Goal: Task Accomplishment & Management: Complete application form

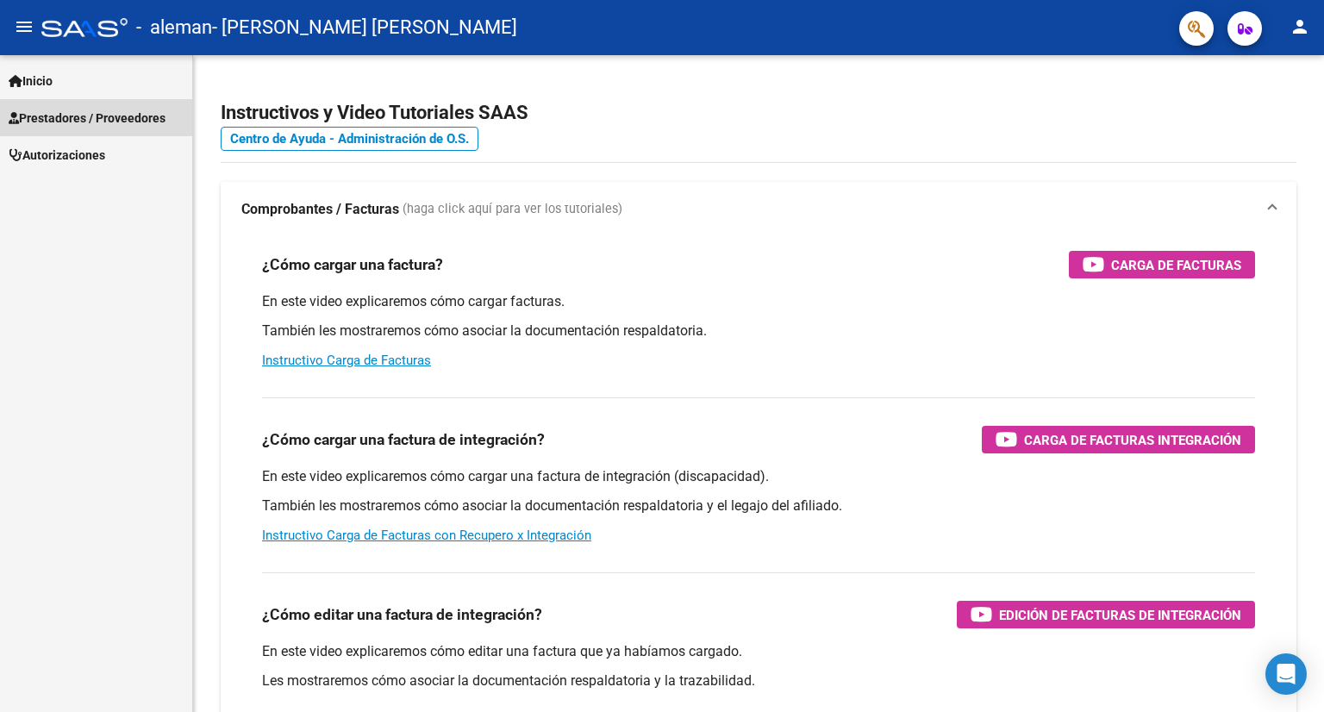
click at [91, 116] on span "Prestadores / Proveedores" at bounding box center [87, 118] width 157 height 19
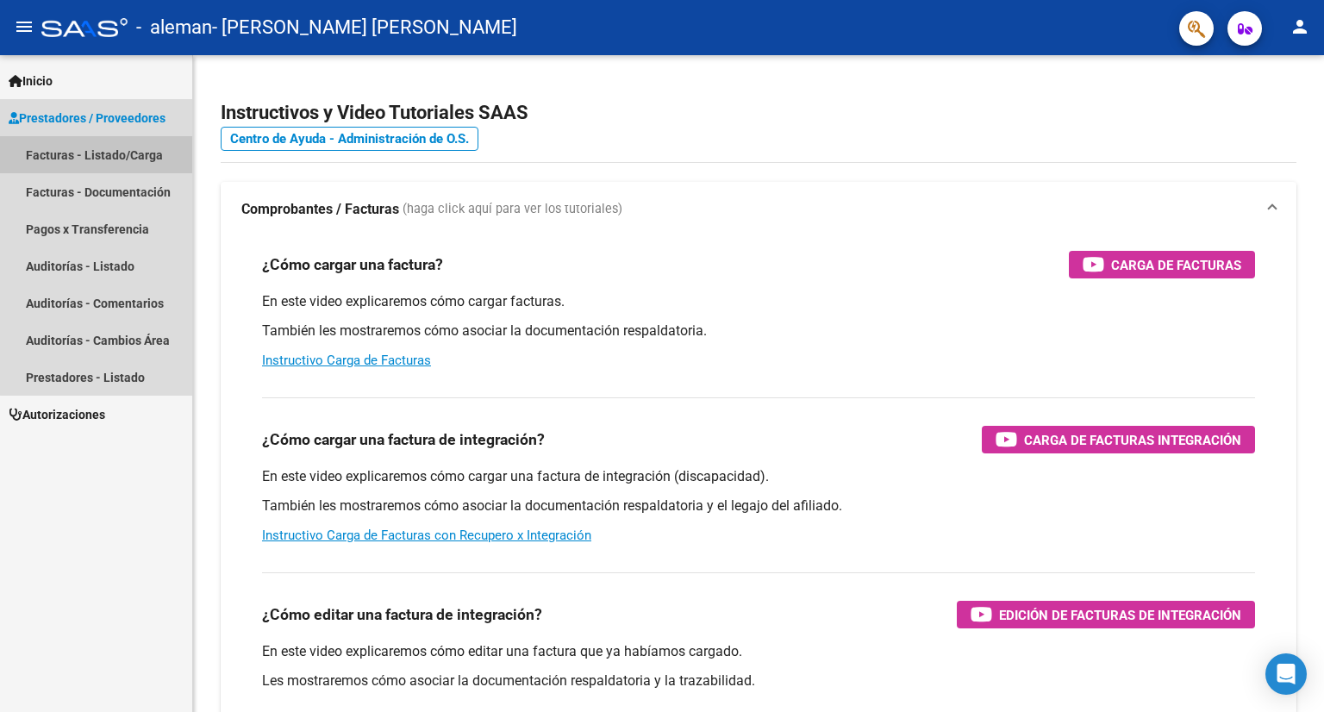
click at [107, 163] on link "Facturas - Listado/Carga" at bounding box center [96, 154] width 192 height 37
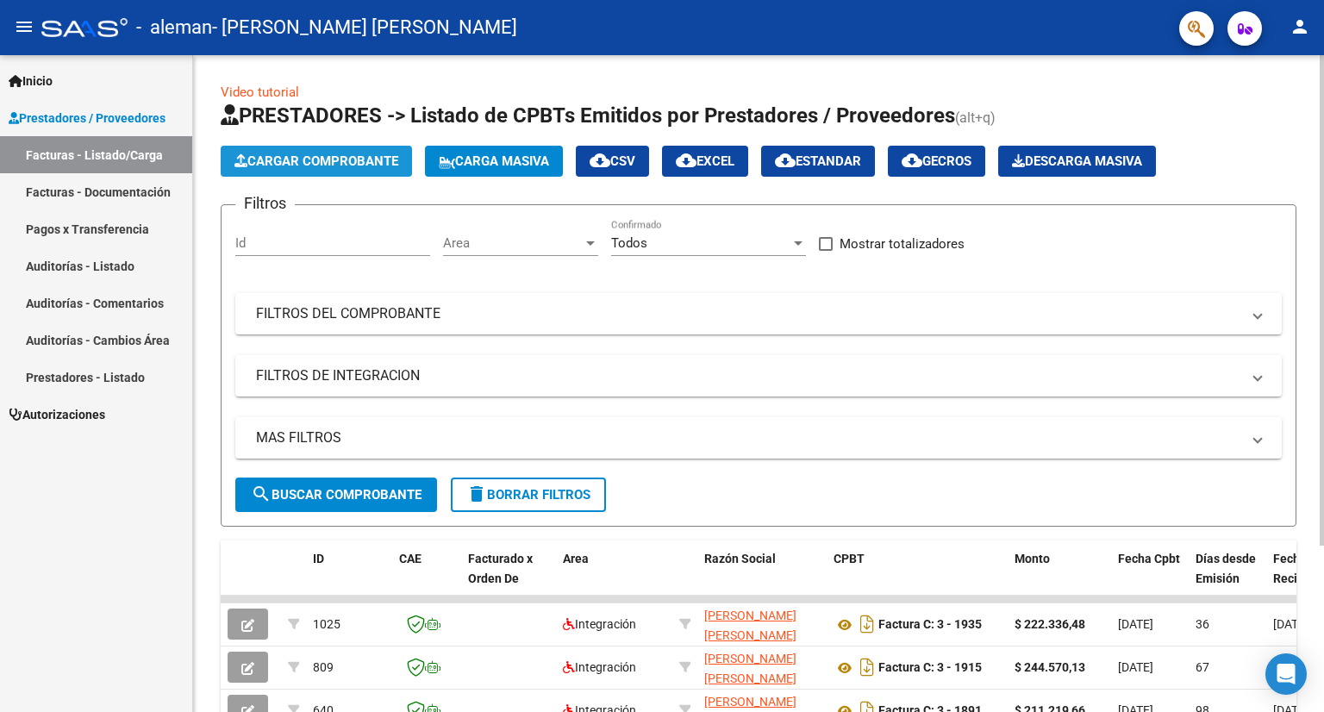
click at [307, 170] on button "Cargar Comprobante" at bounding box center [316, 161] width 191 height 31
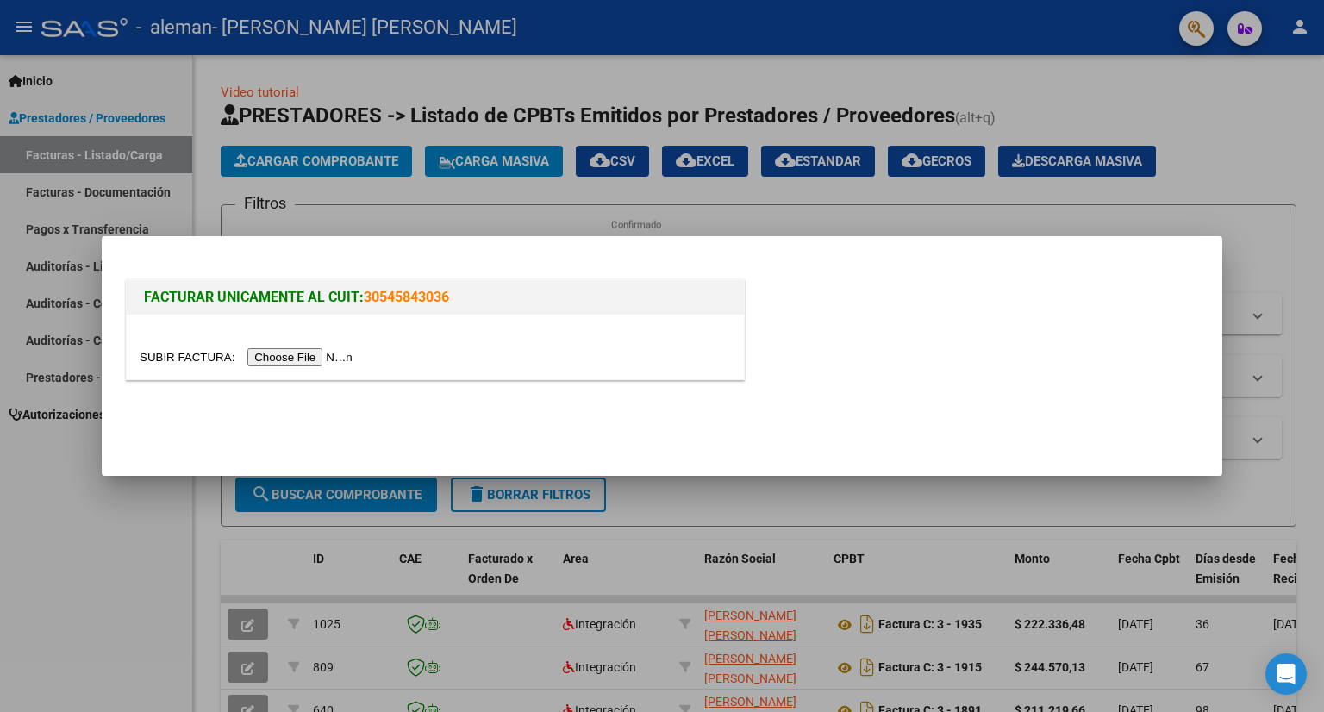
click at [316, 354] on input "file" at bounding box center [249, 357] width 218 height 18
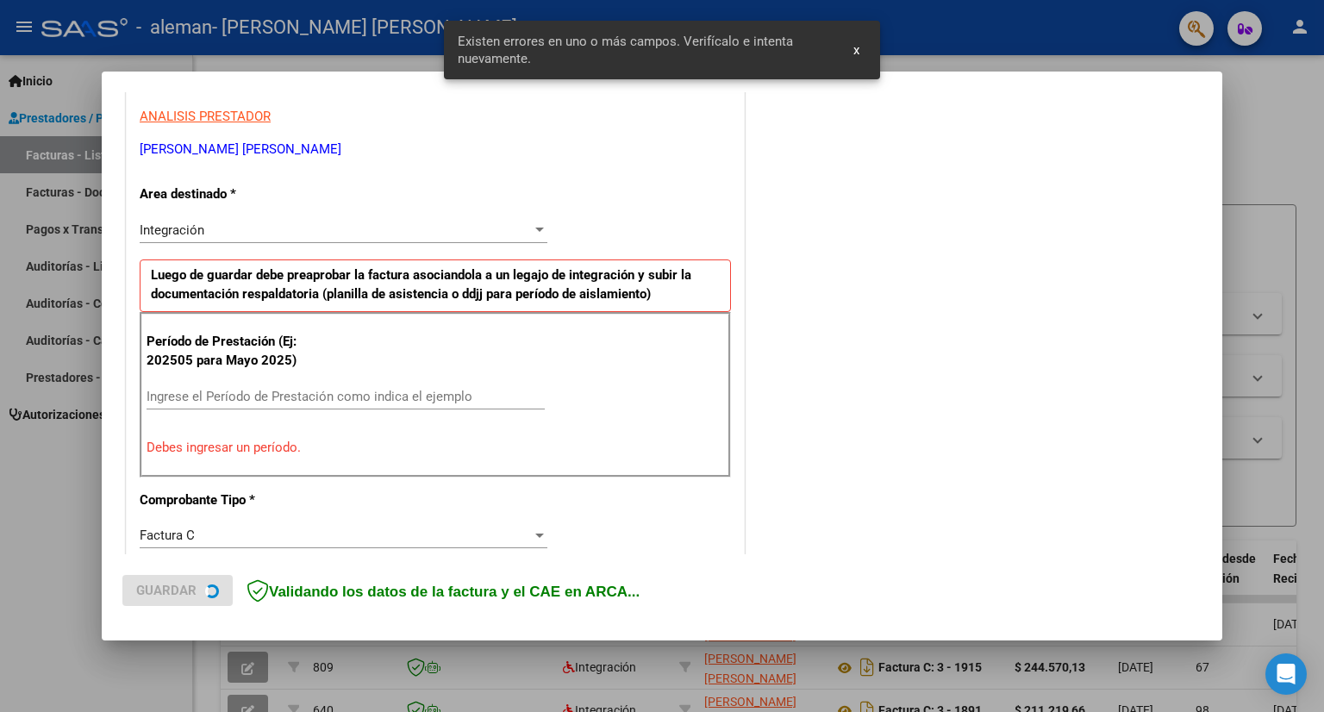
scroll to position [334, 0]
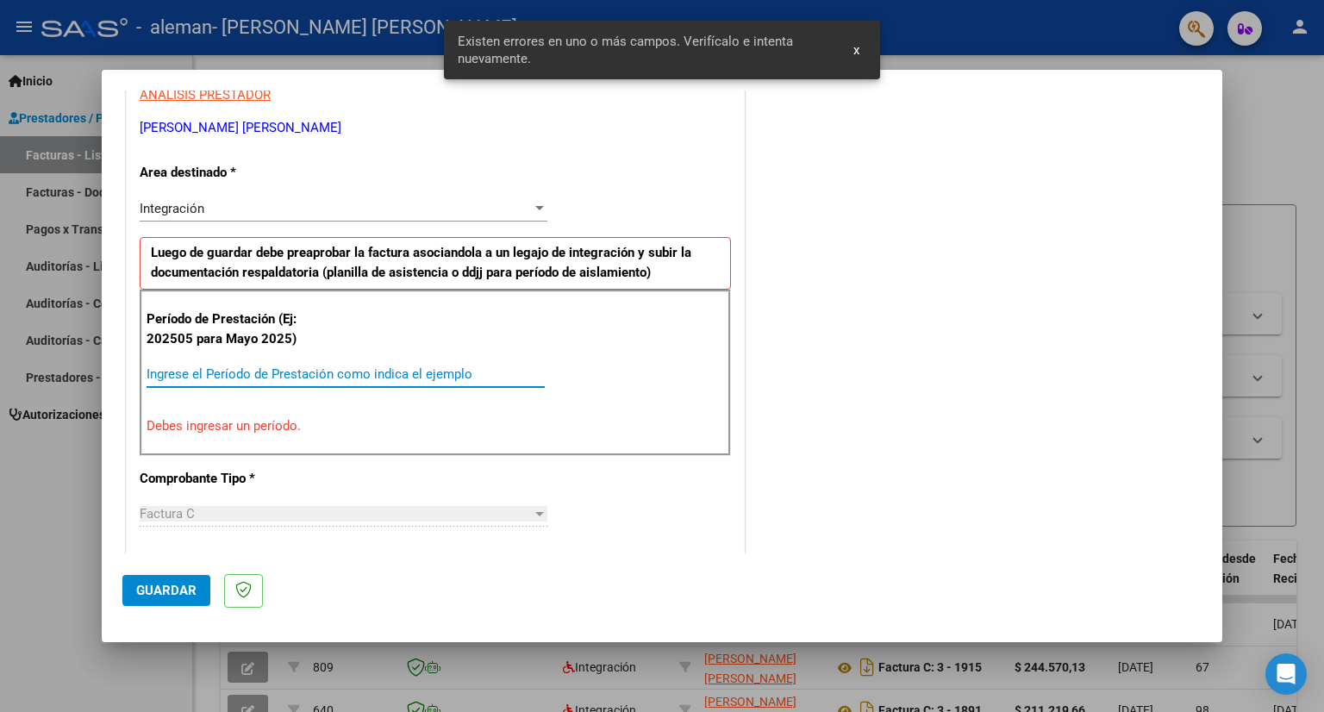
click at [343, 368] on input "Ingrese el Período de Prestación como indica el ejemplo" at bounding box center [346, 374] width 398 height 16
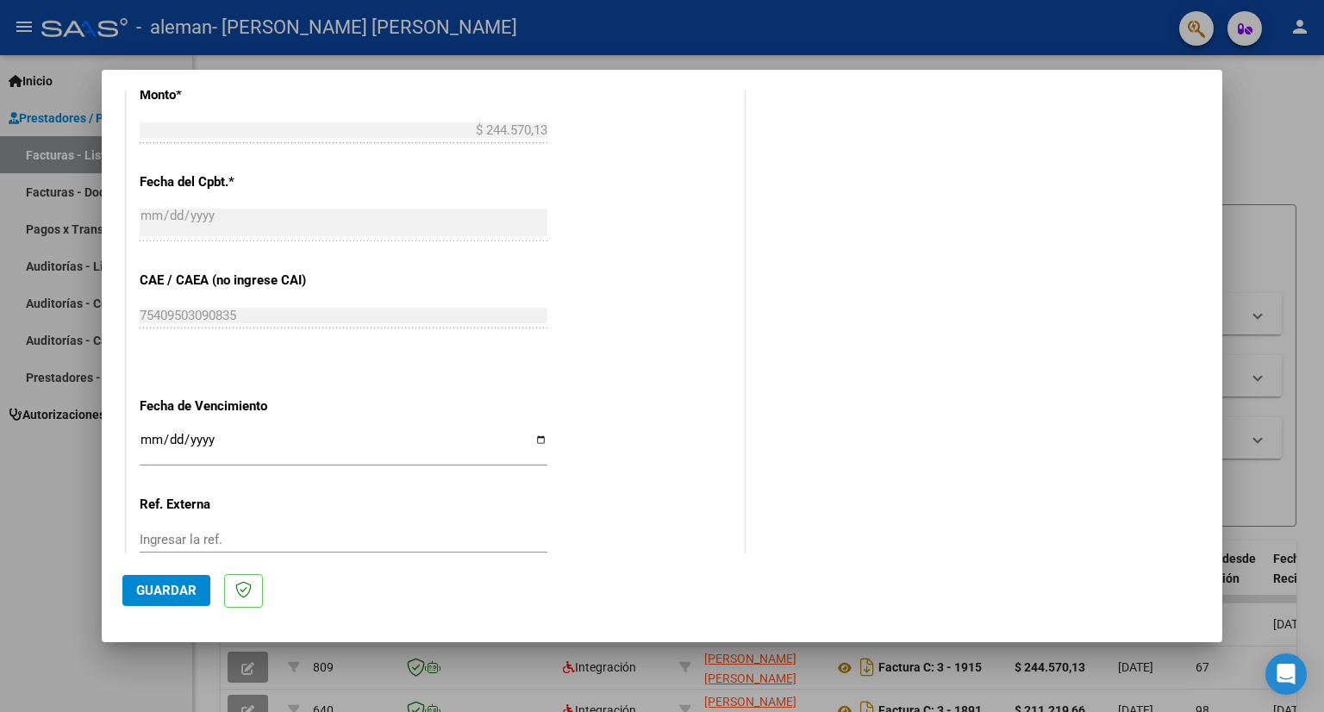
scroll to position [938, 0]
type input "202509"
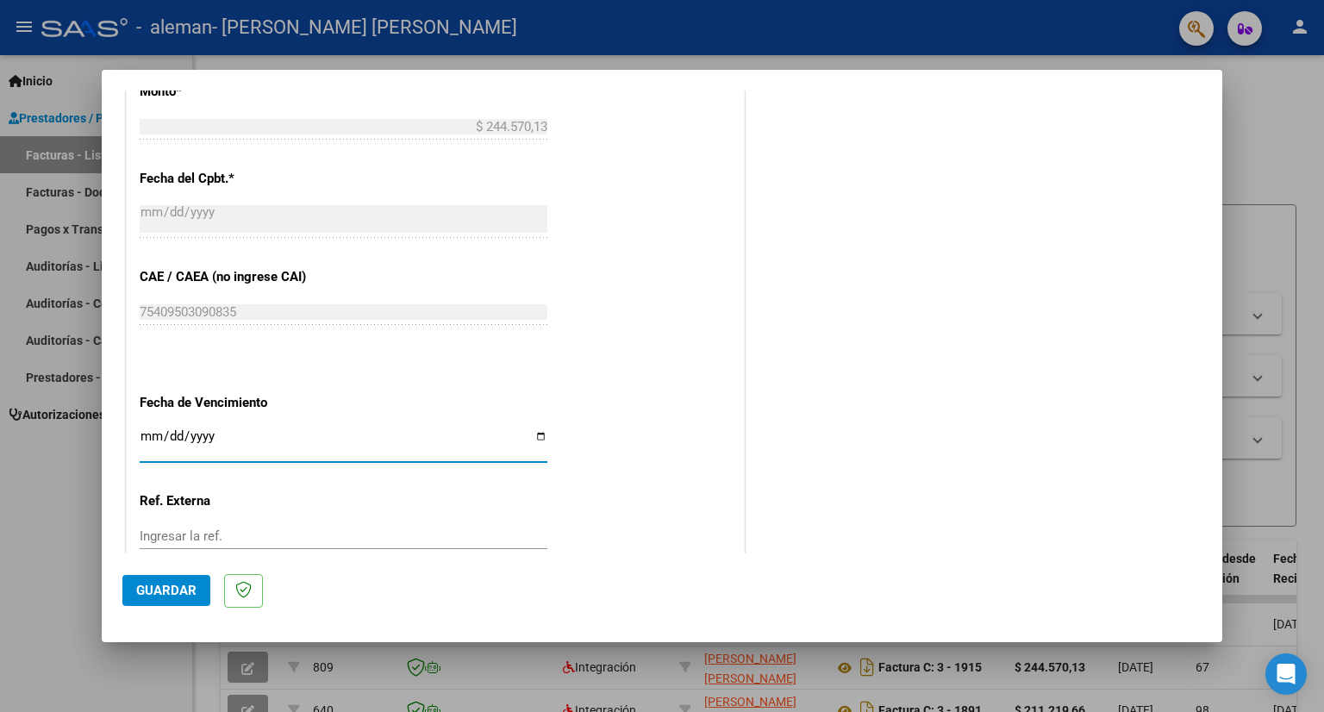
click at [537, 431] on input "Ingresar la fecha" at bounding box center [344, 443] width 408 height 28
type input "[DATE]"
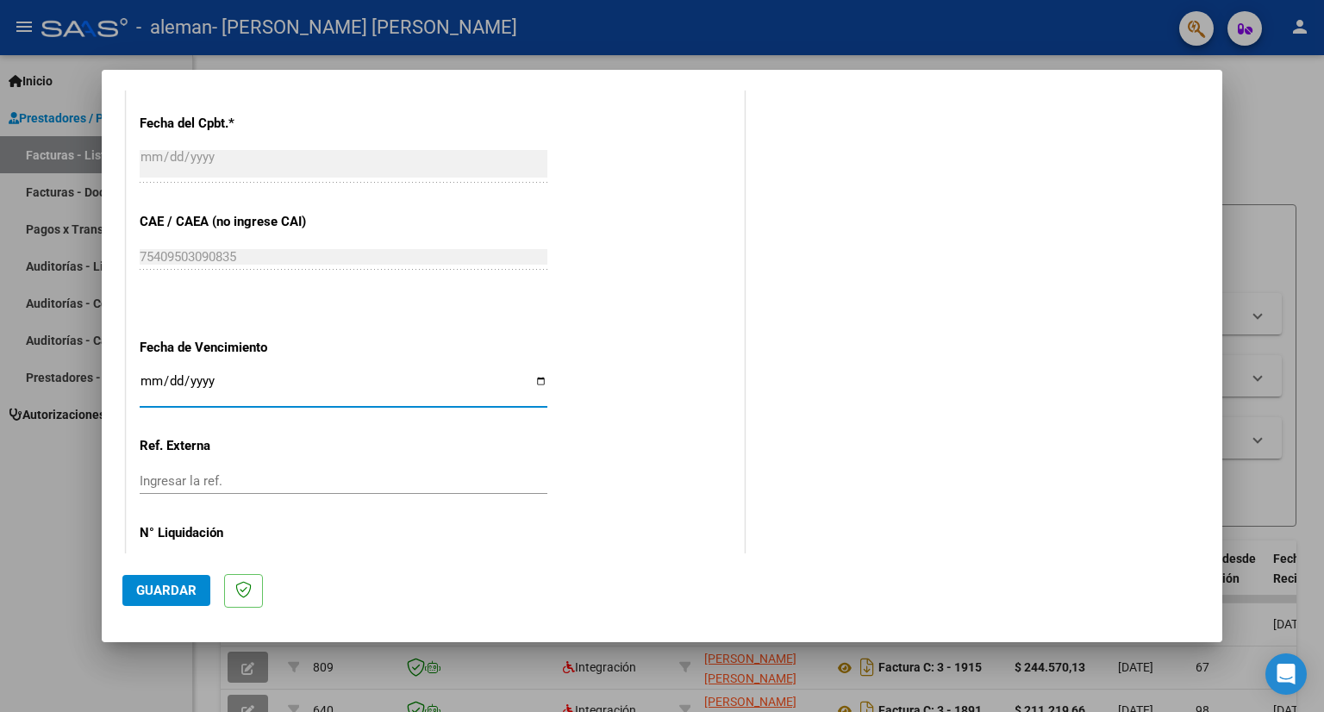
scroll to position [1052, 0]
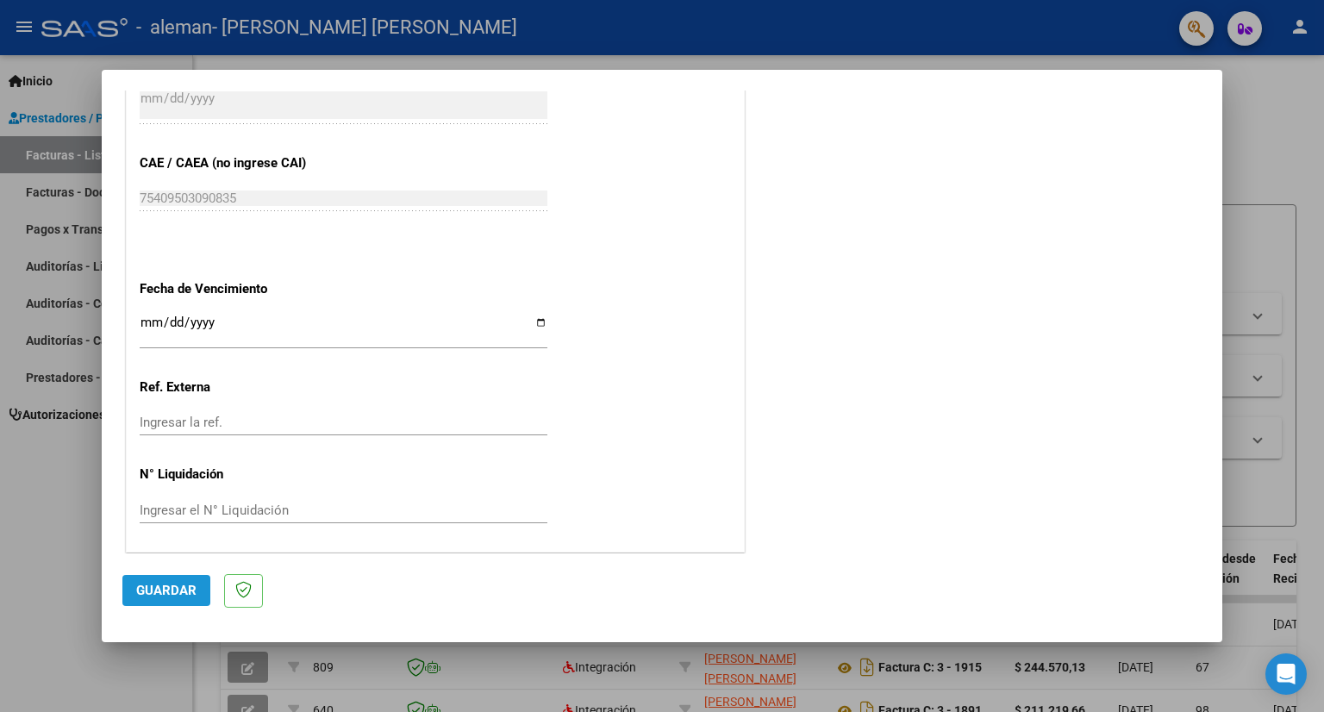
click at [169, 587] on span "Guardar" at bounding box center [166, 591] width 60 height 16
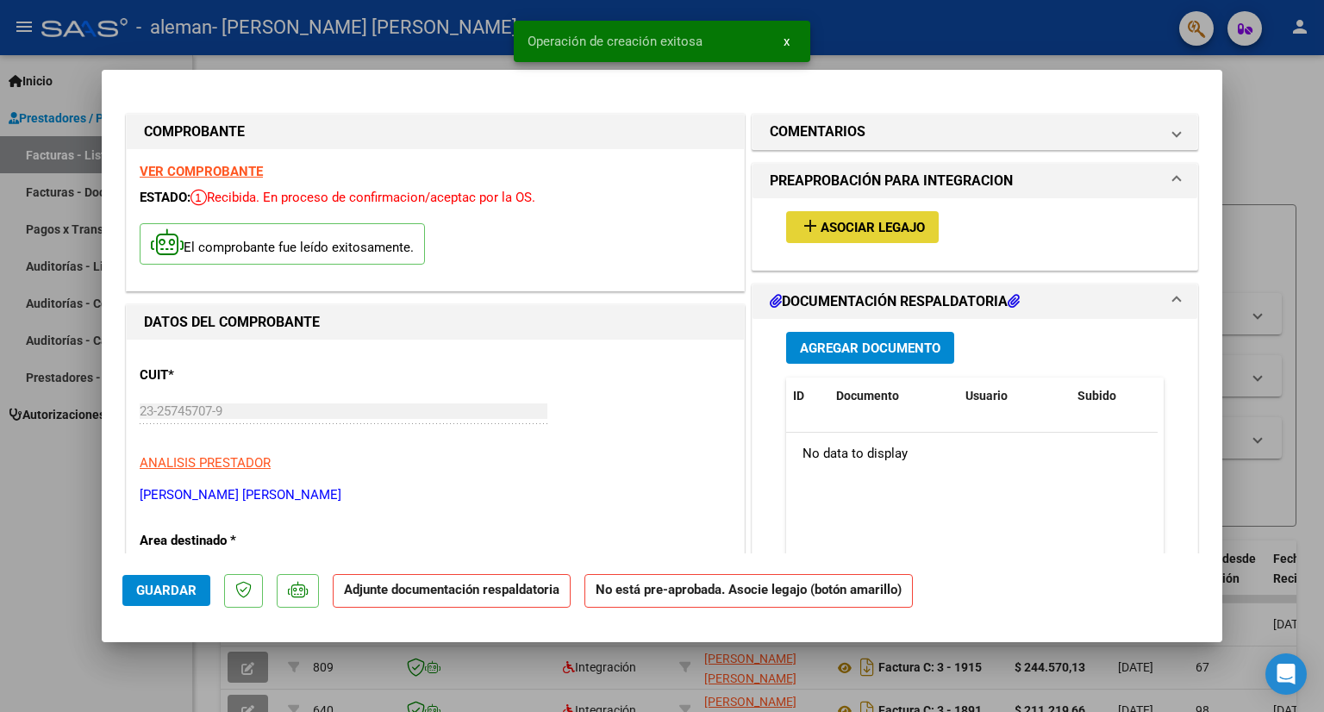
click at [821, 239] on button "add Asociar Legajo" at bounding box center [862, 227] width 153 height 32
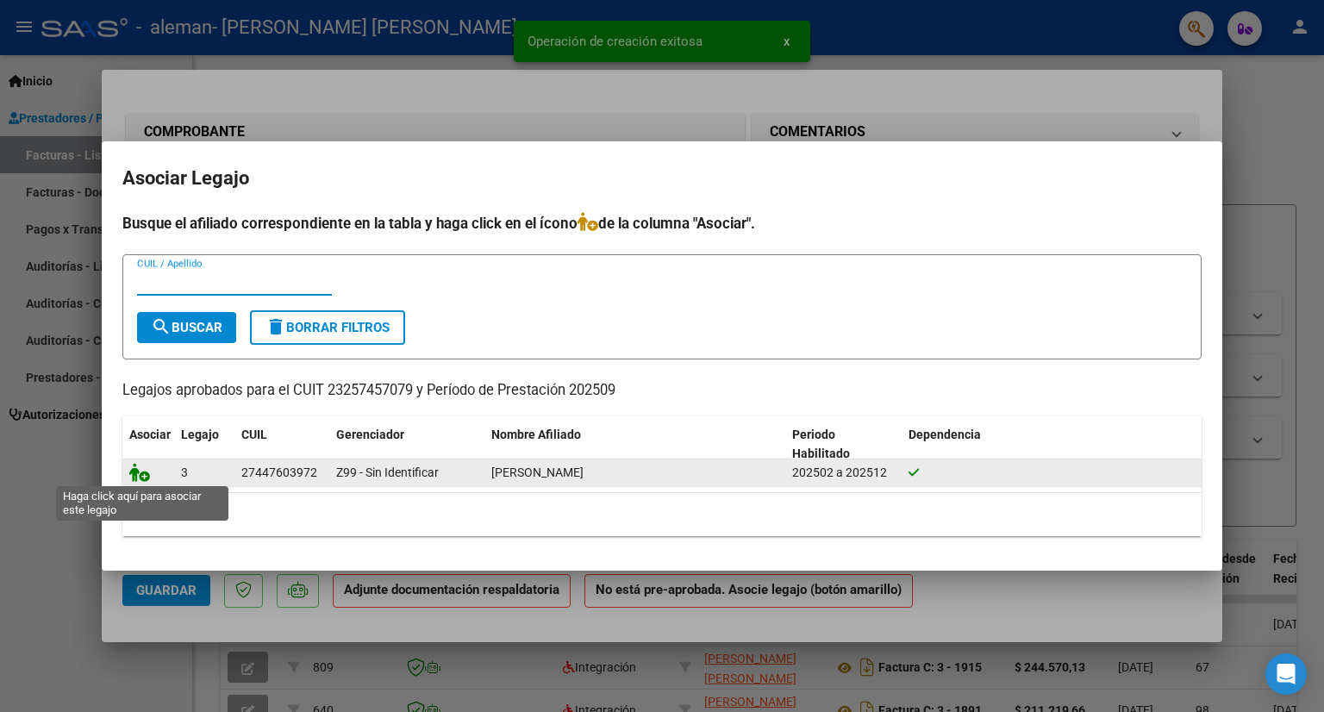
click at [141, 476] on icon at bounding box center [139, 472] width 21 height 19
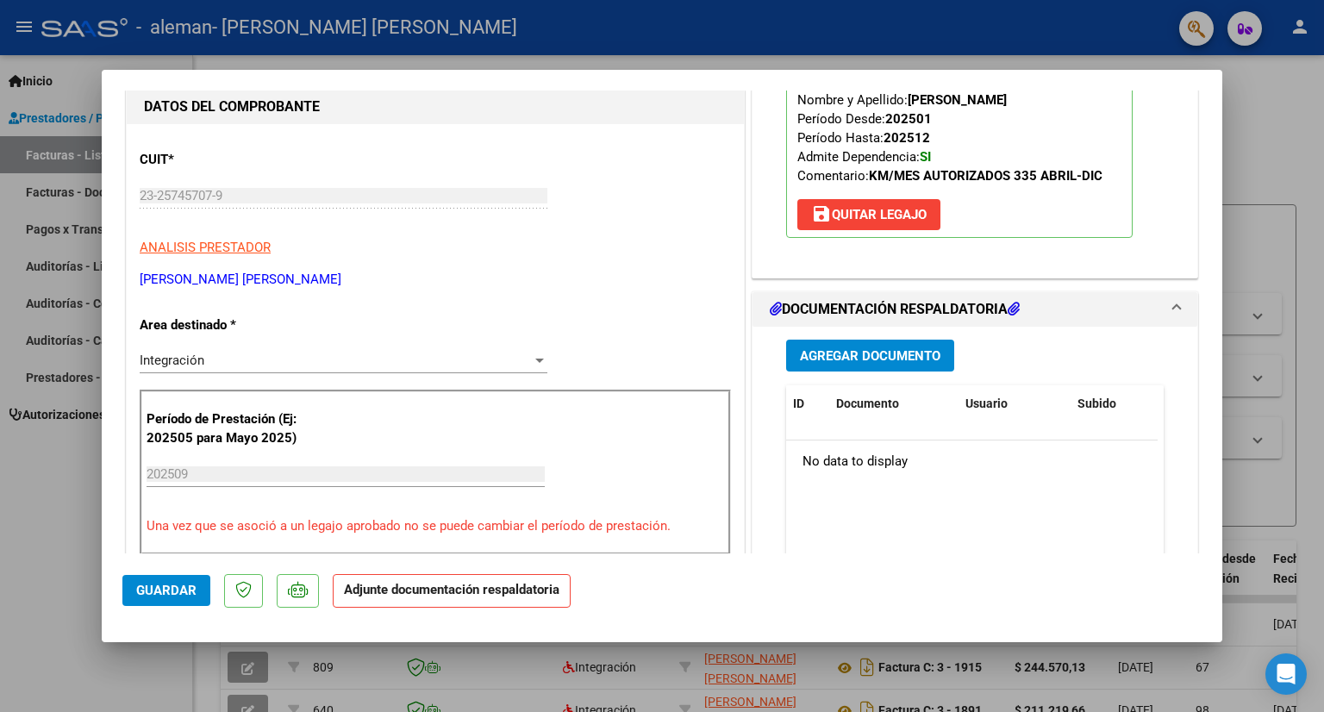
scroll to position [259, 0]
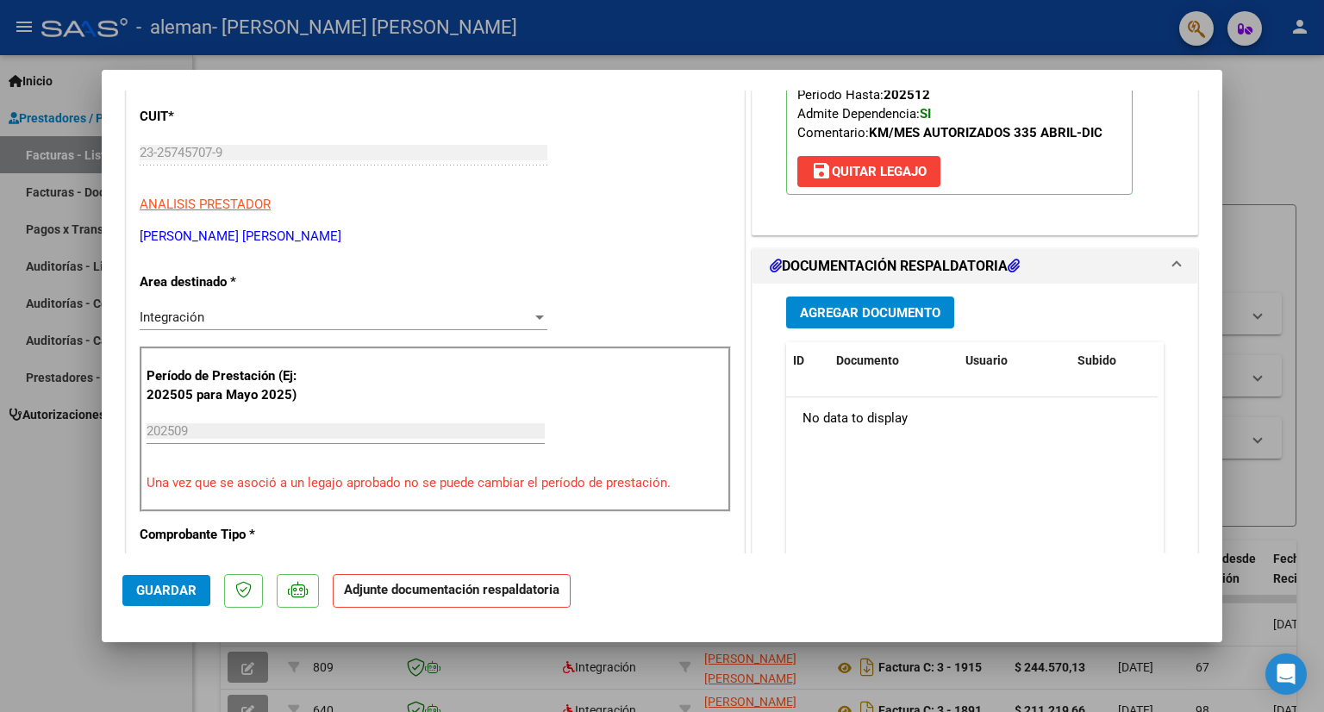
click at [904, 311] on span "Agregar Documento" at bounding box center [870, 313] width 141 height 16
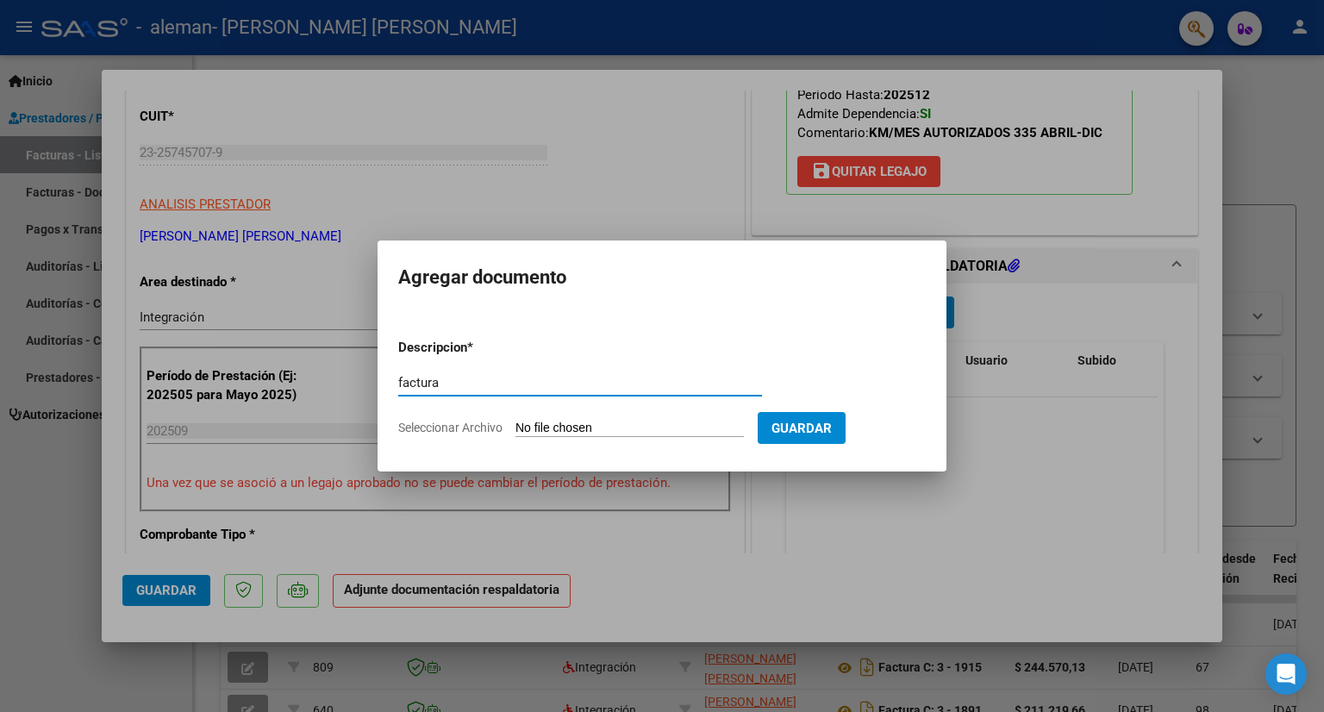
type input "factura"
click at [606, 408] on div "factura Escriba aquí una descripcion" at bounding box center [580, 391] width 364 height 42
click at [605, 425] on input "Seleccionar Archivo" at bounding box center [630, 429] width 228 height 16
type input "C:\fakepath\23257457079_011_00003_00001949.pdf"
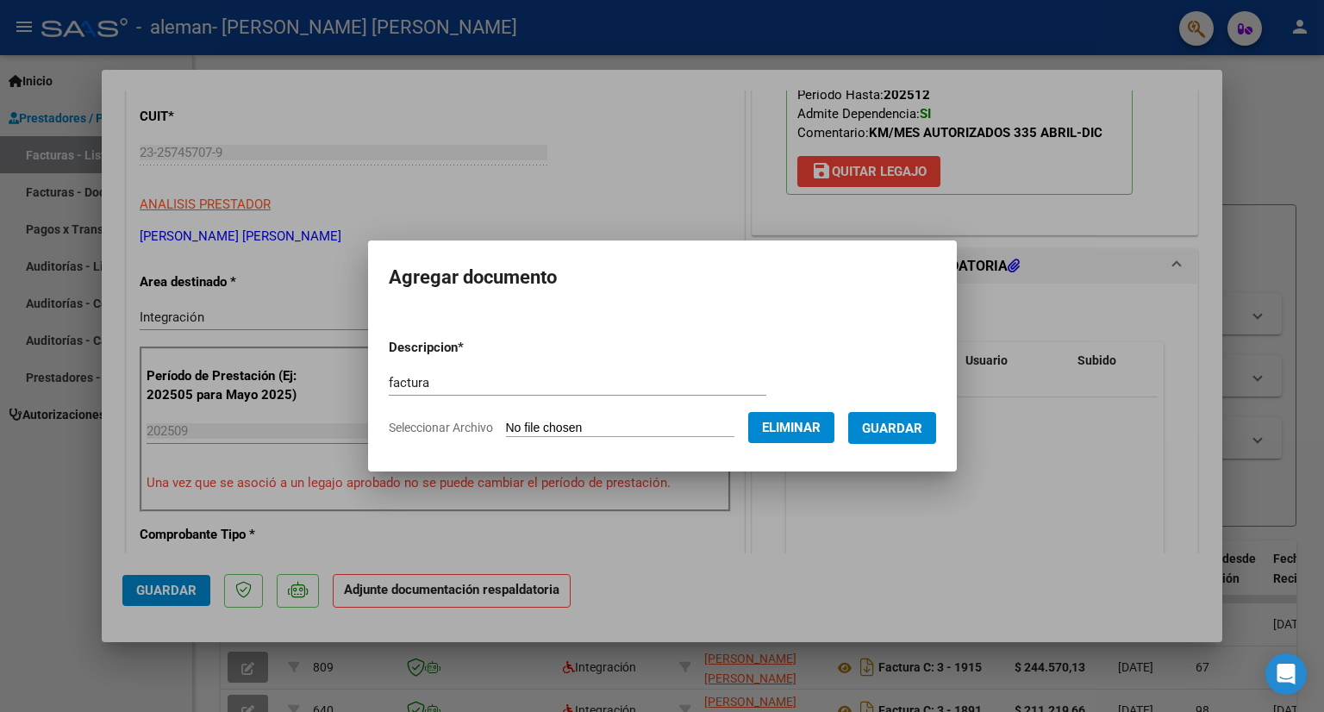
click at [916, 428] on span "Guardar" at bounding box center [892, 429] width 60 height 16
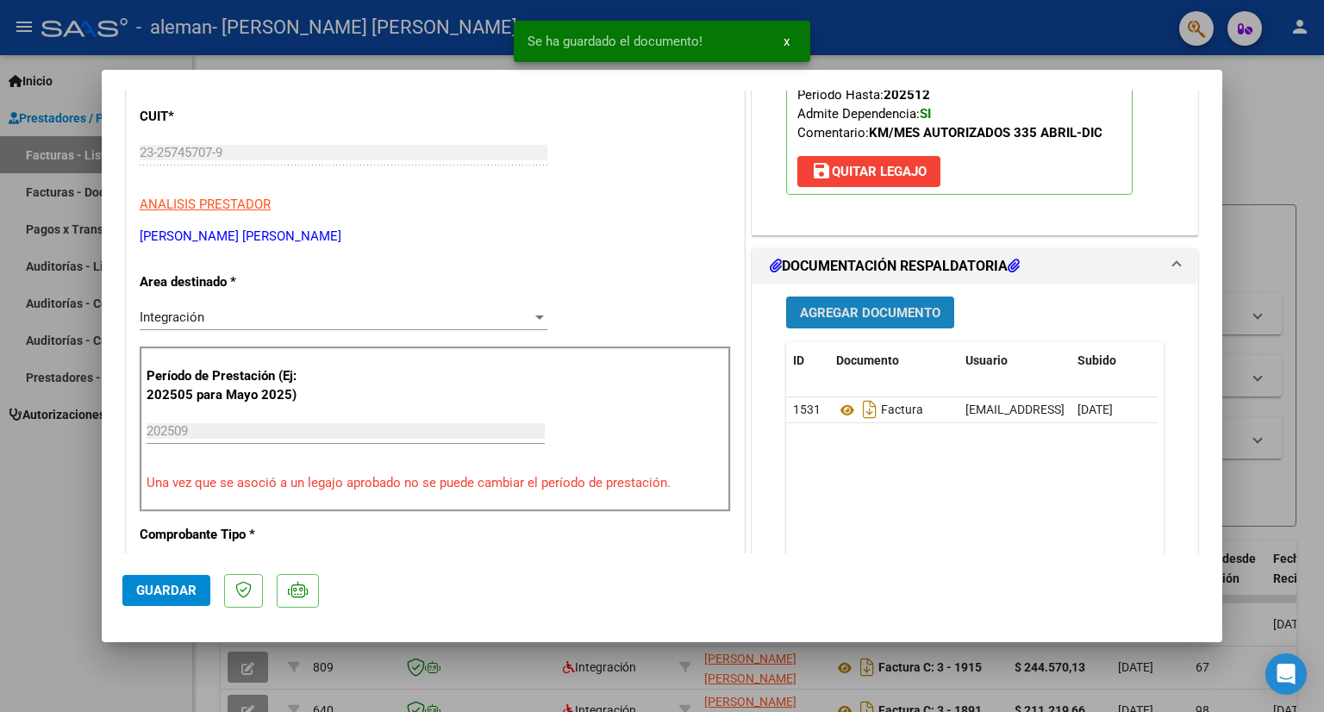
click at [893, 315] on span "Agregar Documento" at bounding box center [870, 313] width 141 height 16
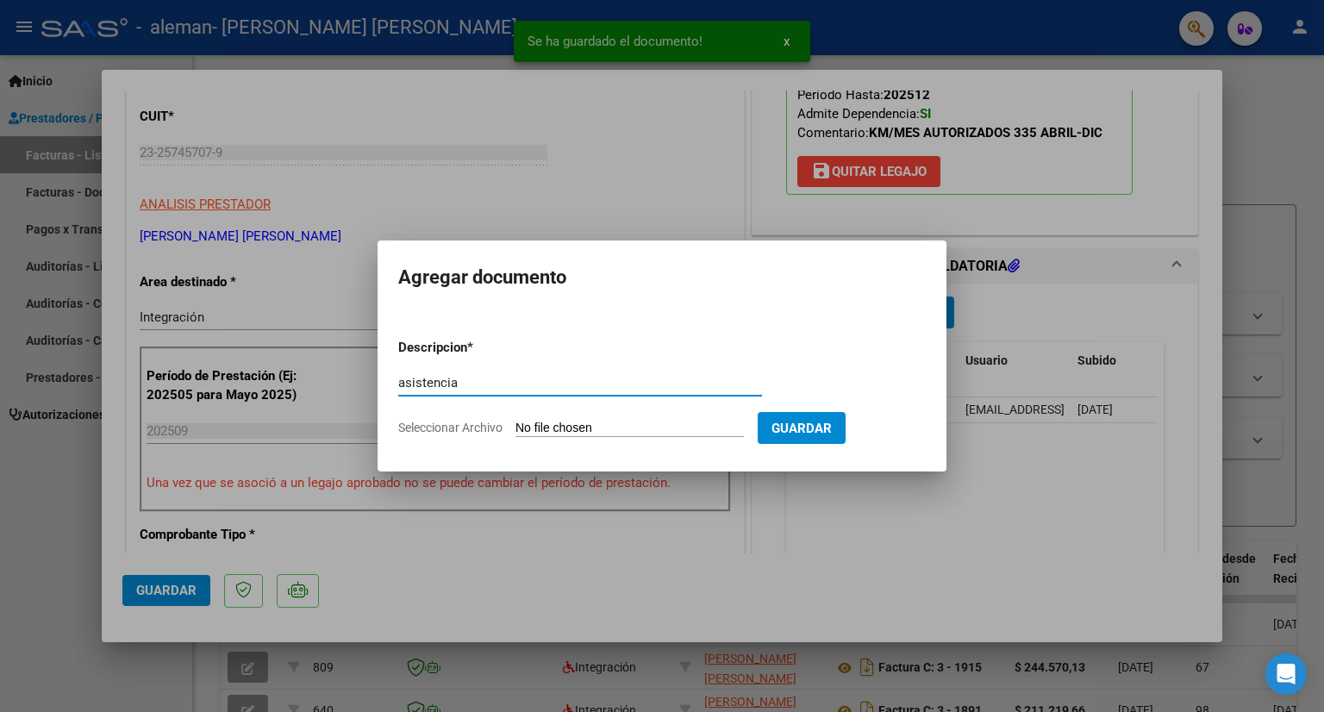
type input "asistencia"
click at [676, 432] on input "Seleccionar Archivo" at bounding box center [630, 429] width 228 height 16
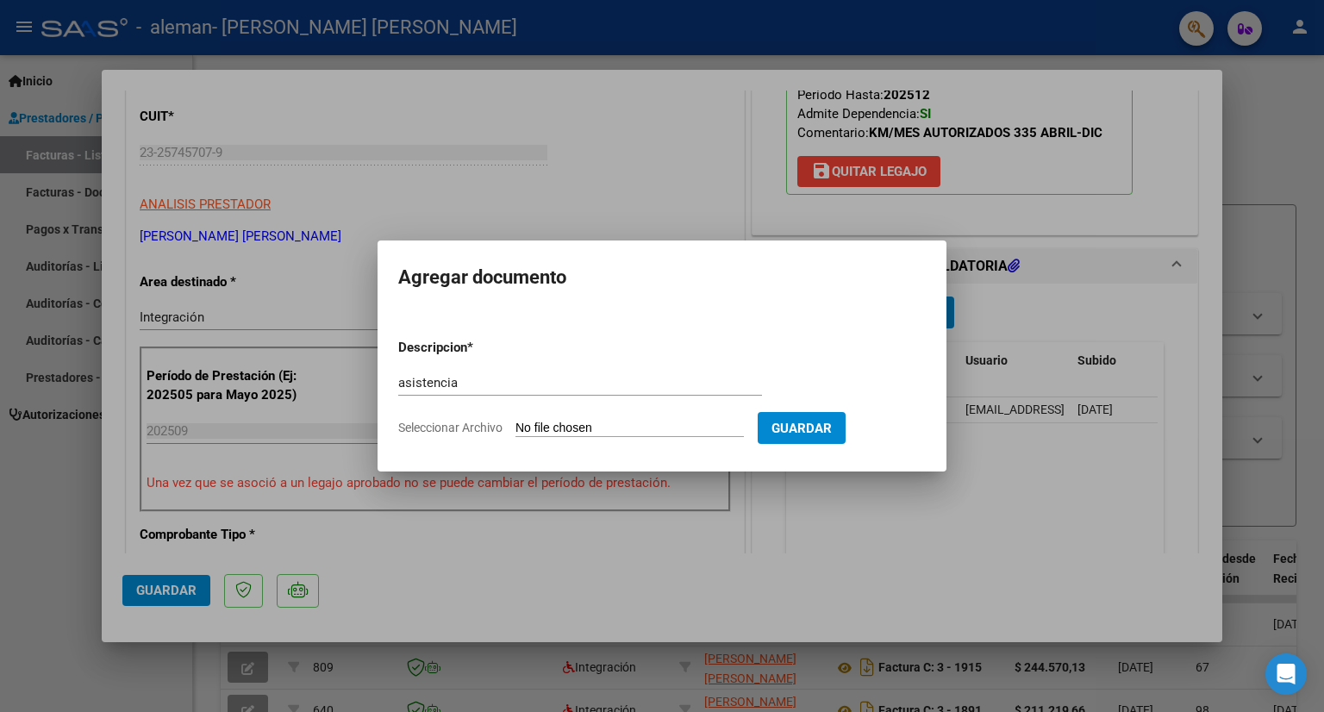
type input "C:\fakepath\[PERSON_NAME] ASISTENCIA [DATE].pdf"
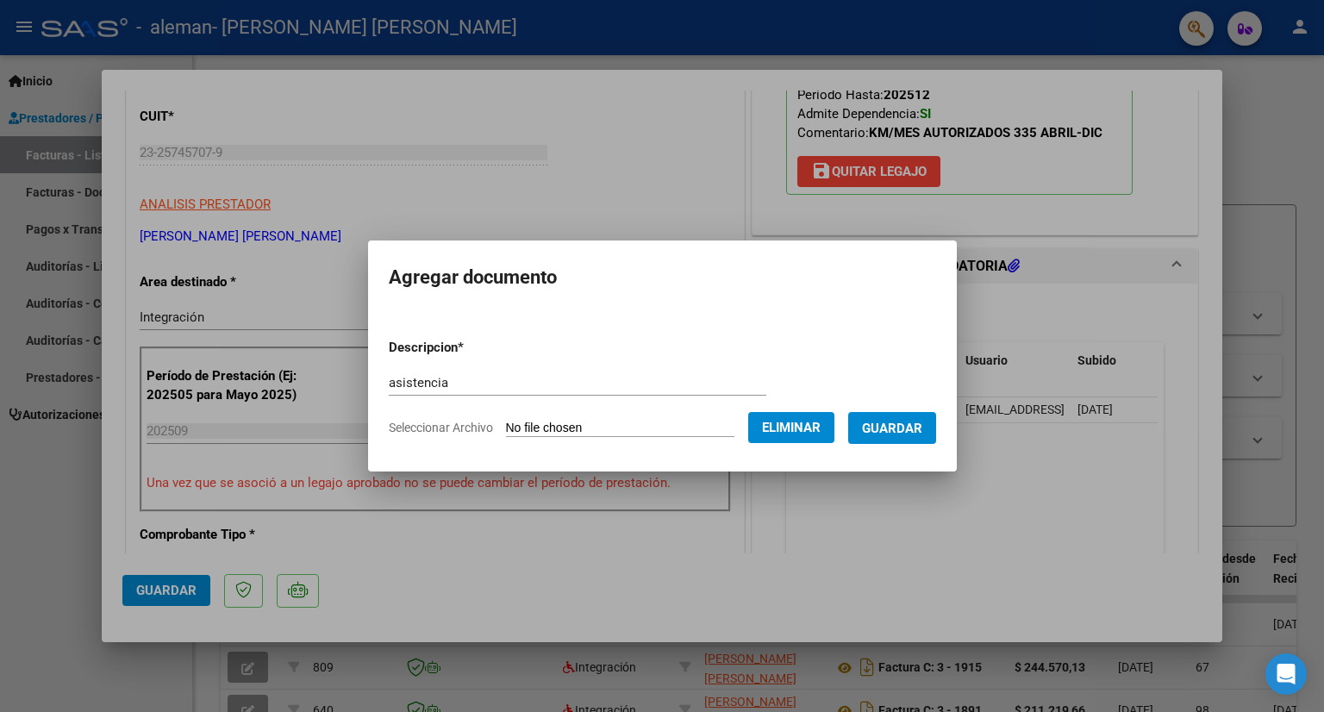
click at [922, 429] on span "Guardar" at bounding box center [892, 429] width 60 height 16
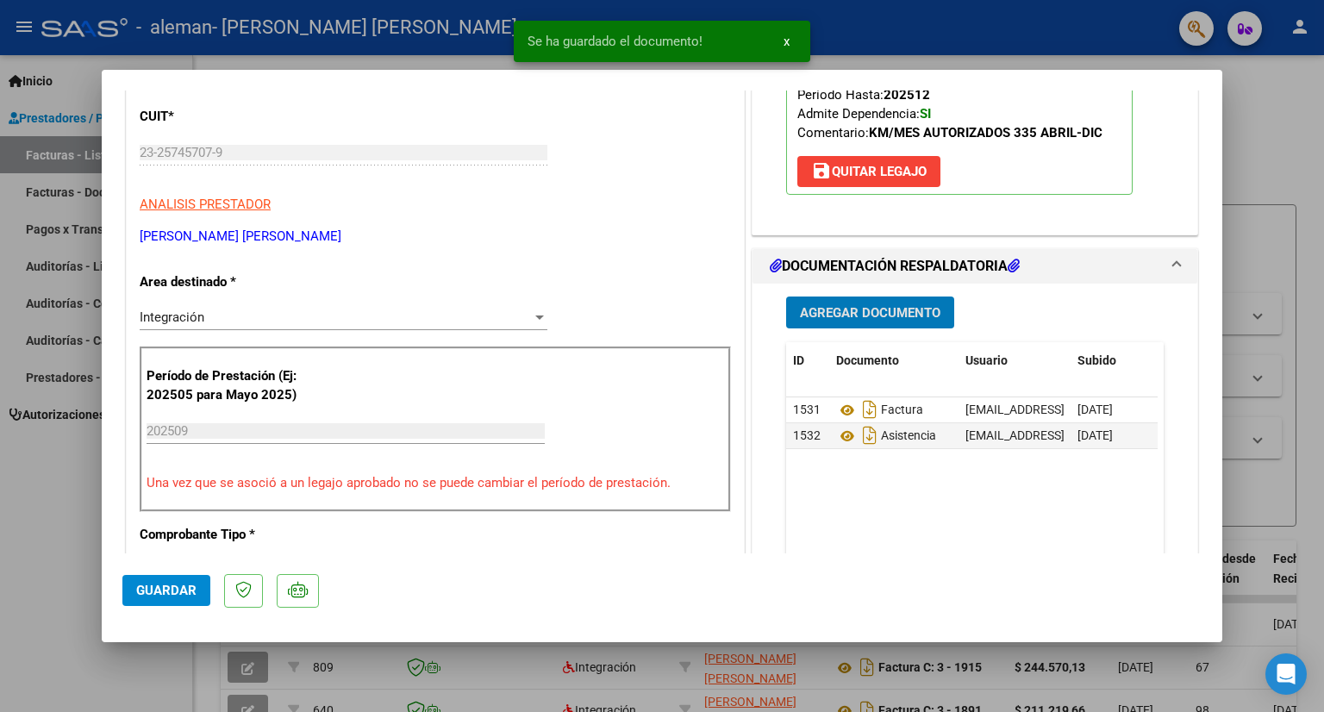
click at [893, 297] on button "Agregar Documento" at bounding box center [870, 313] width 168 height 32
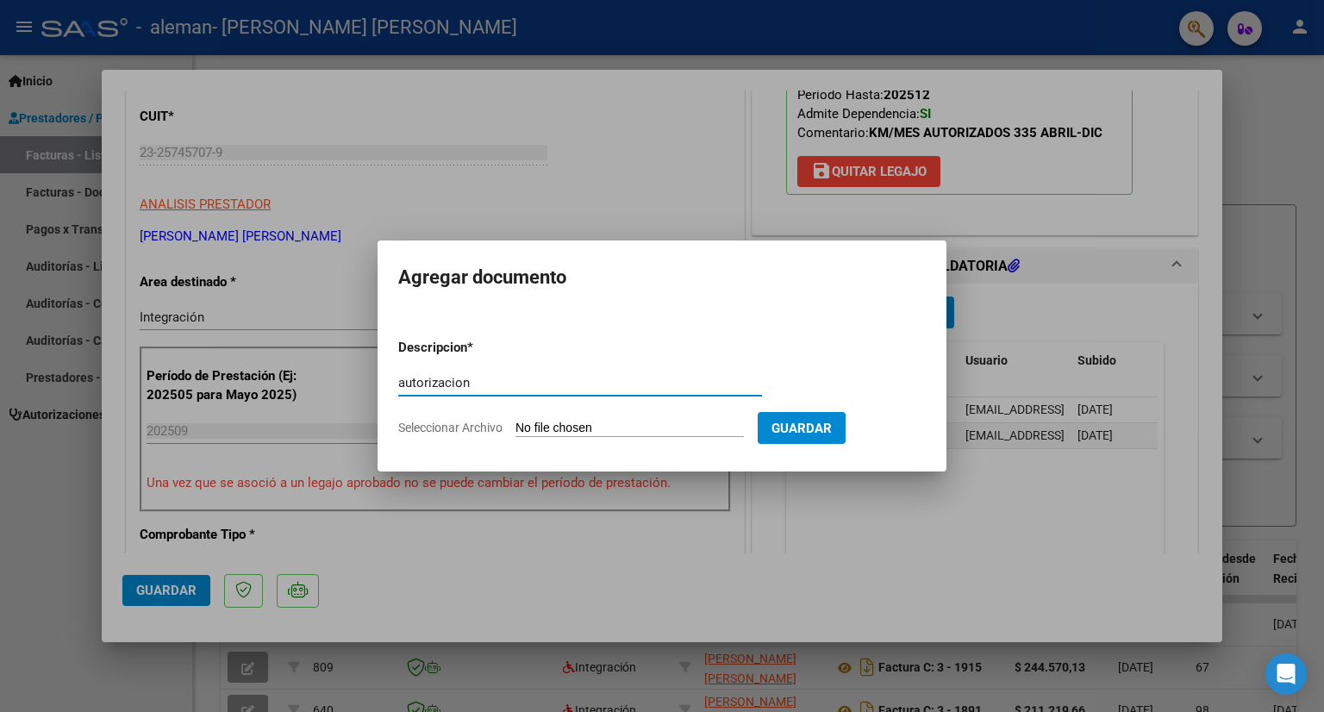
type input "autorizacion"
click at [653, 415] on form "Descripcion * autorizacion Escriba aquí una descripcion Seleccionar Archivo Gua…" at bounding box center [662, 388] width 528 height 126
click at [662, 427] on input "Seleccionar Archivo" at bounding box center [630, 429] width 228 height 16
type input "C:\fakepath\[PERSON_NAME] ABR-DIC.pdf"
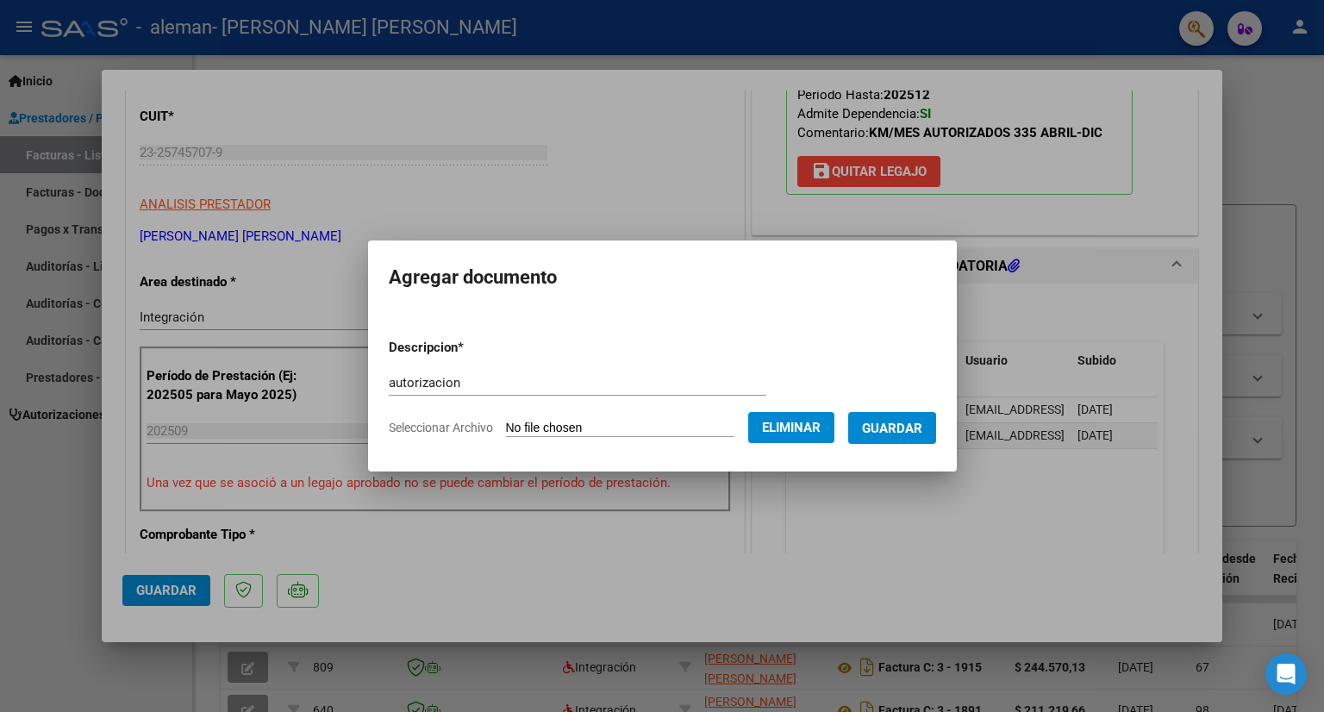
click at [914, 429] on span "Guardar" at bounding box center [892, 429] width 60 height 16
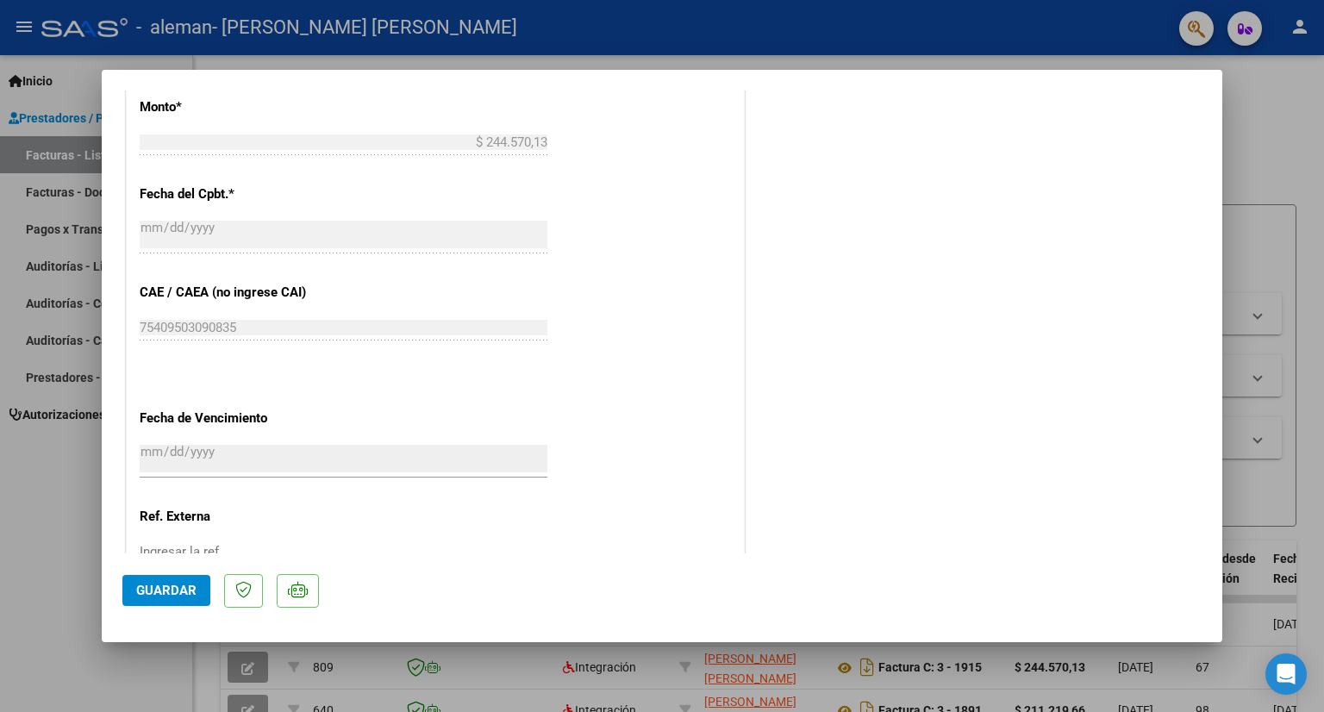
scroll to position [1078, 0]
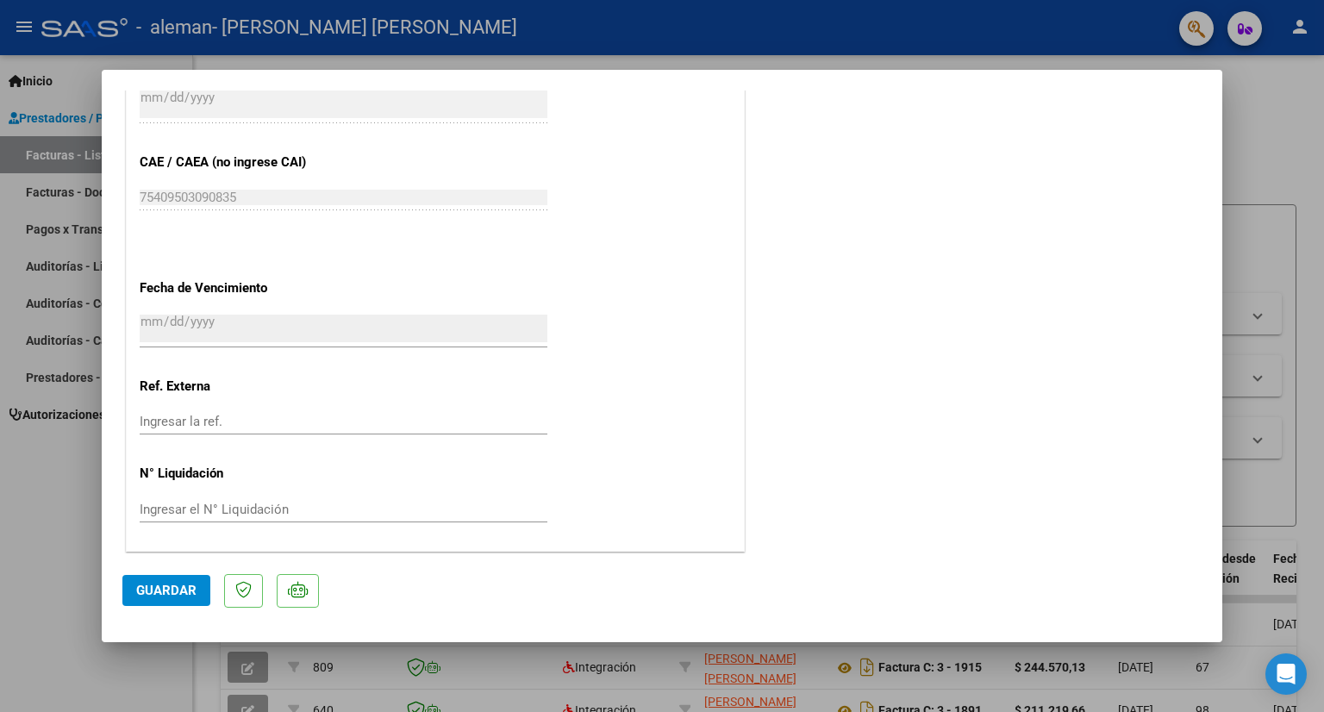
click at [192, 587] on span "Guardar" at bounding box center [166, 591] width 60 height 16
click at [1015, 36] on div at bounding box center [662, 356] width 1324 height 712
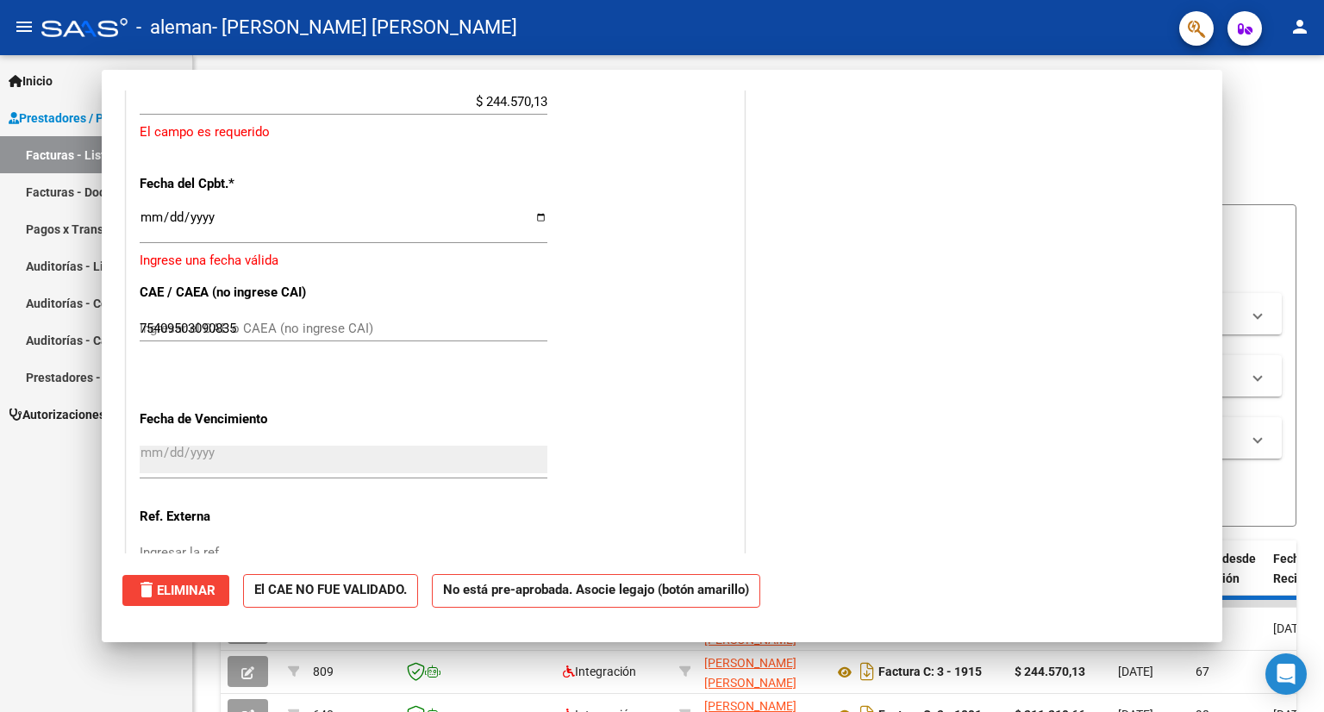
type input "$ 0,00"
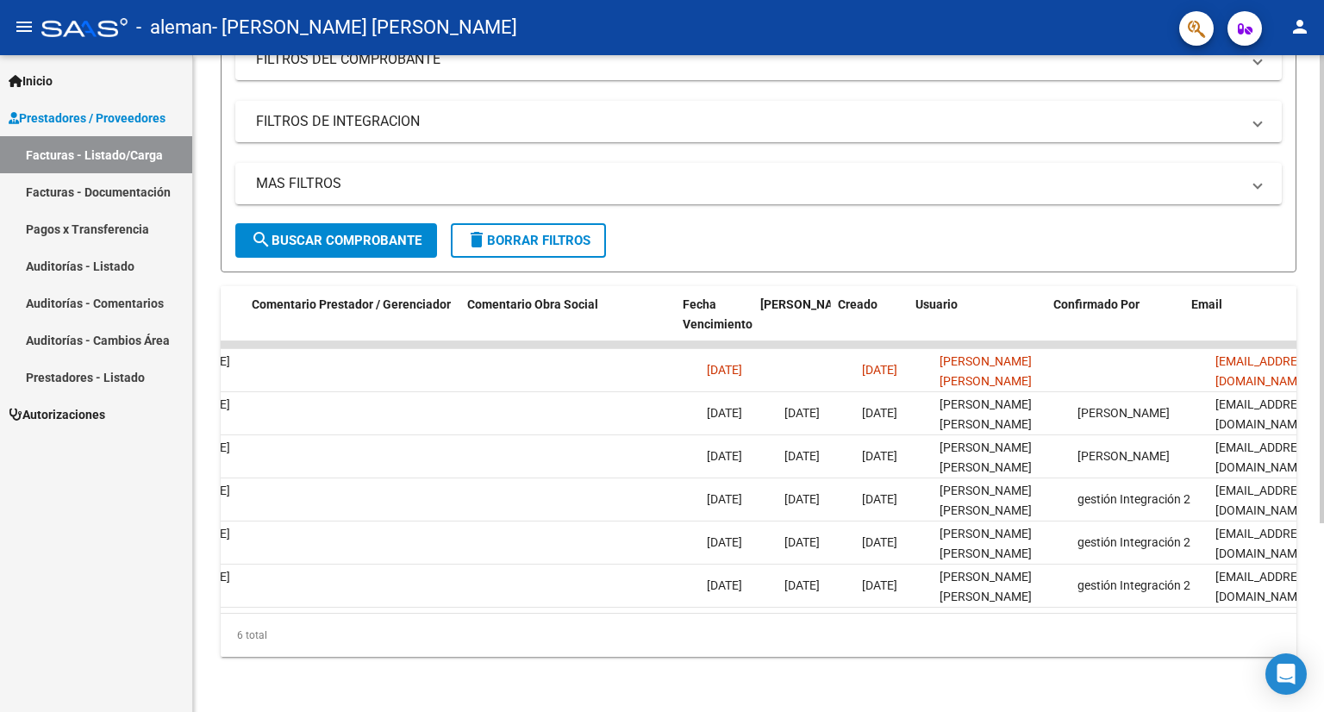
scroll to position [0, 2559]
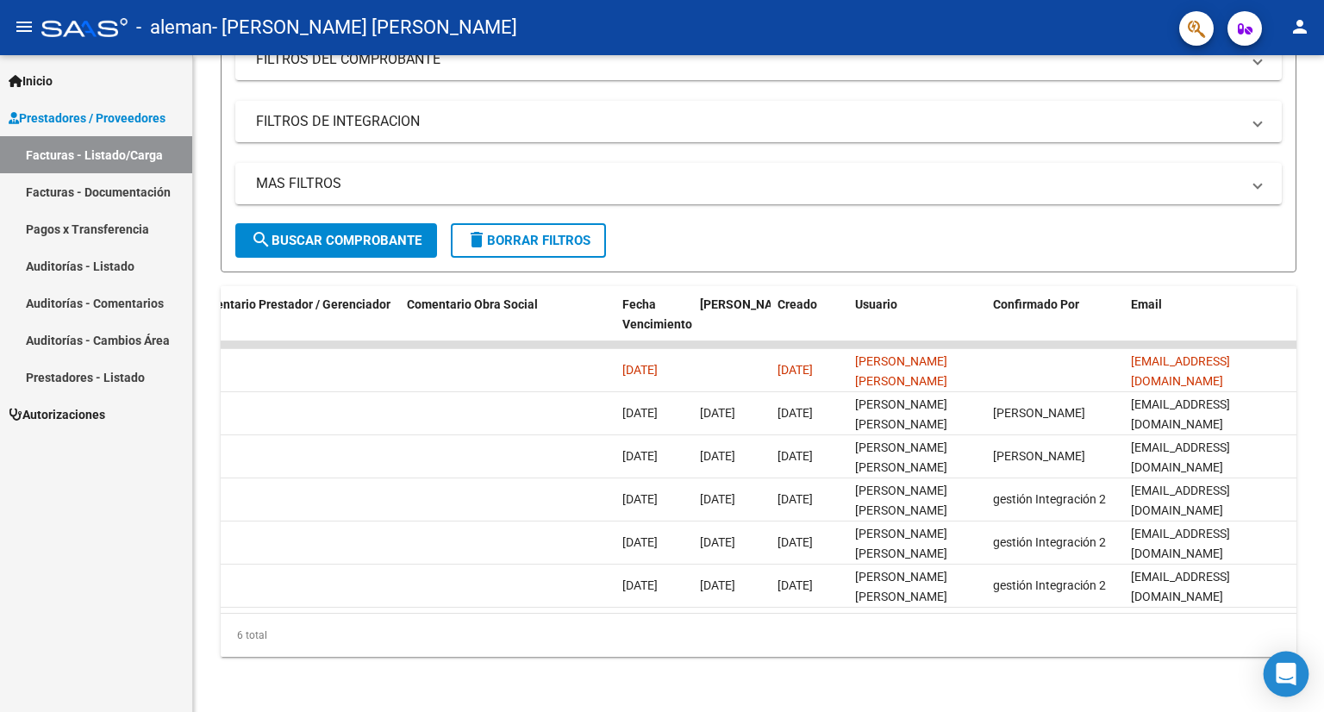
drag, startPoint x: 469, startPoint y: 606, endPoint x: 1276, endPoint y: 663, distance: 808.9
click at [1276, 663] on body "menu - aleman - [PERSON_NAME] [PERSON_NAME] person Inicio Instructivos Contacto…" at bounding box center [662, 356] width 1324 height 712
